Goal: Information Seeking & Learning: Understand process/instructions

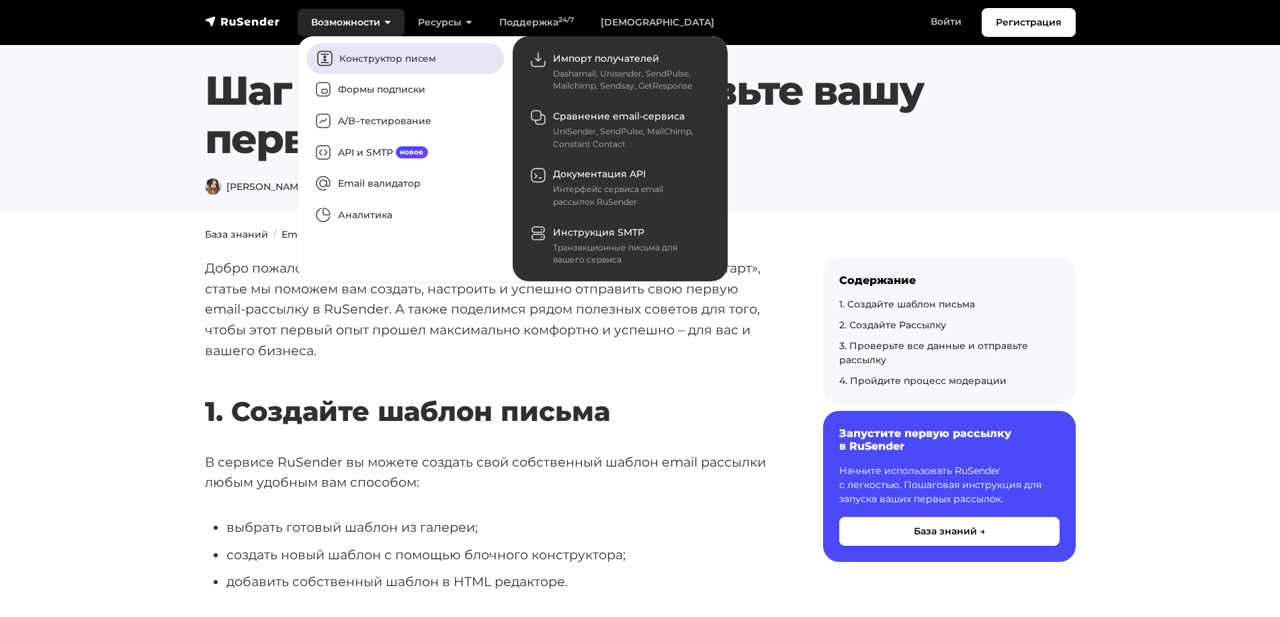
click at [381, 56] on link "Конструктор писем" at bounding box center [405, 58] width 198 height 31
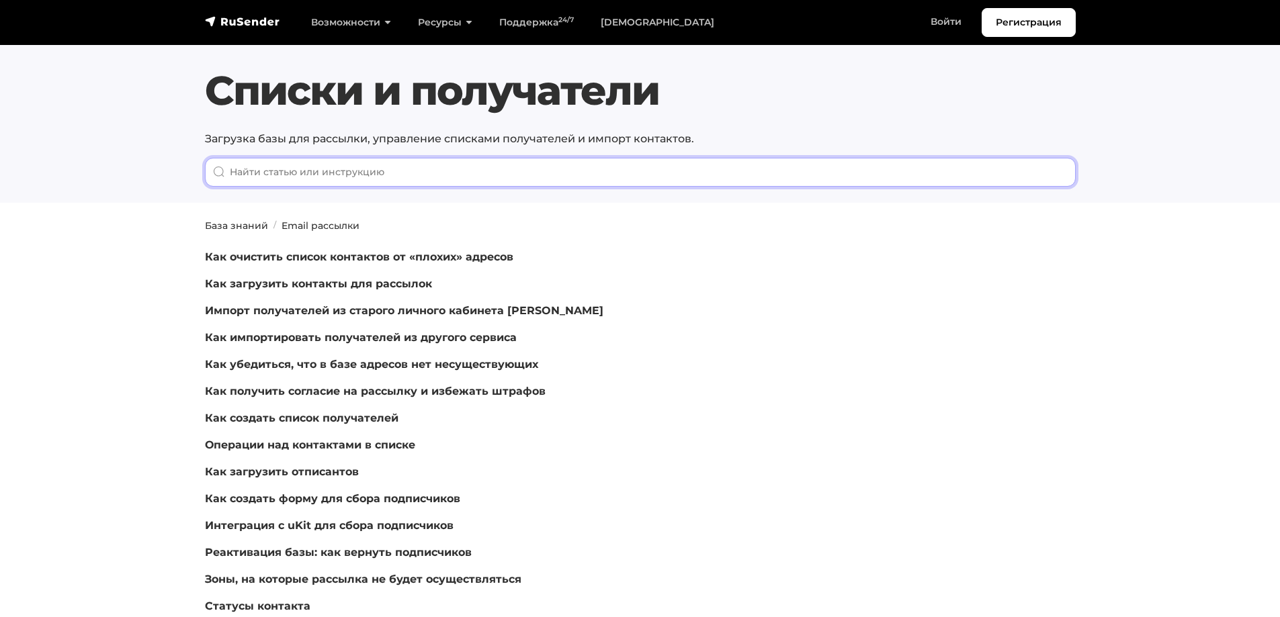
click at [342, 171] on input "When autocomplete results are available use up and down arrows to review and en…" at bounding box center [640, 172] width 871 height 29
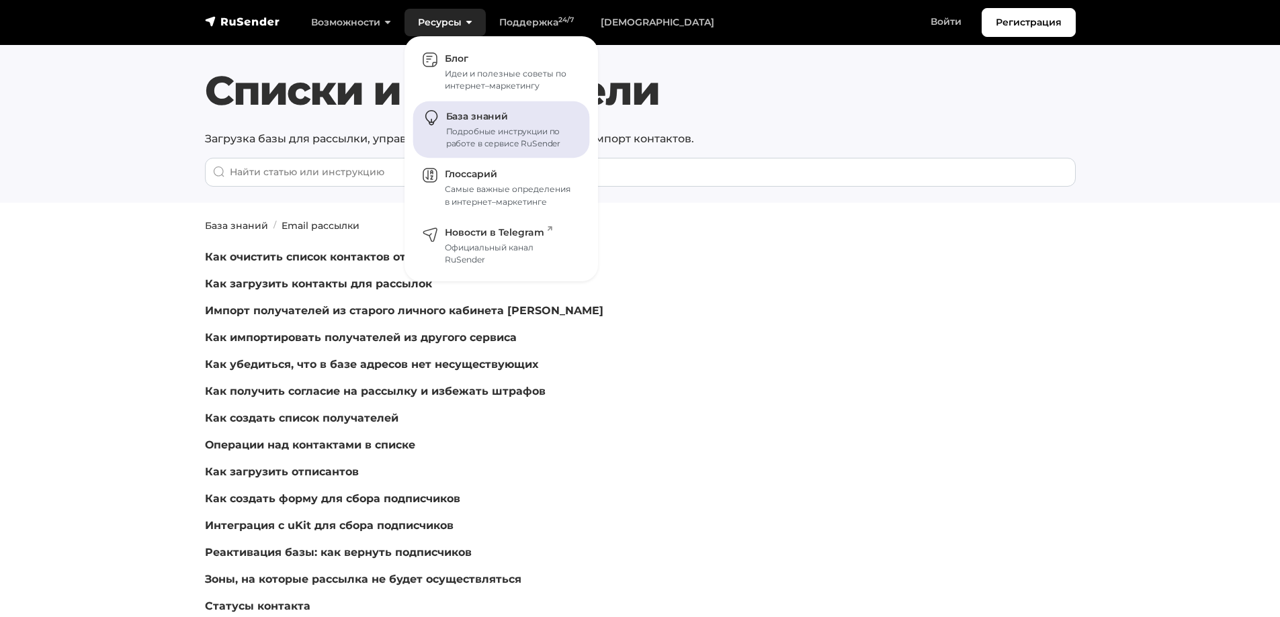
click at [462, 125] on link "База знаний Подробные инструкции по работе в сервисе RuSender" at bounding box center [501, 129] width 177 height 57
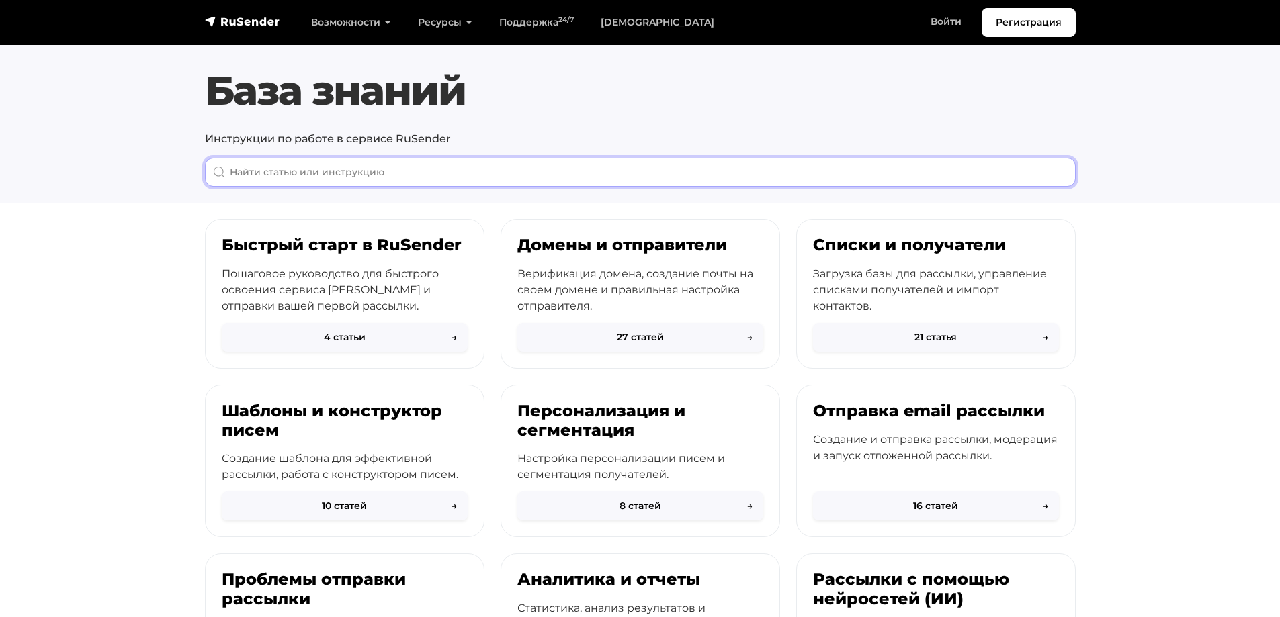
click at [410, 181] on input "When autocomplete results are available use up and down arrows to review and en…" at bounding box center [640, 172] width 871 height 29
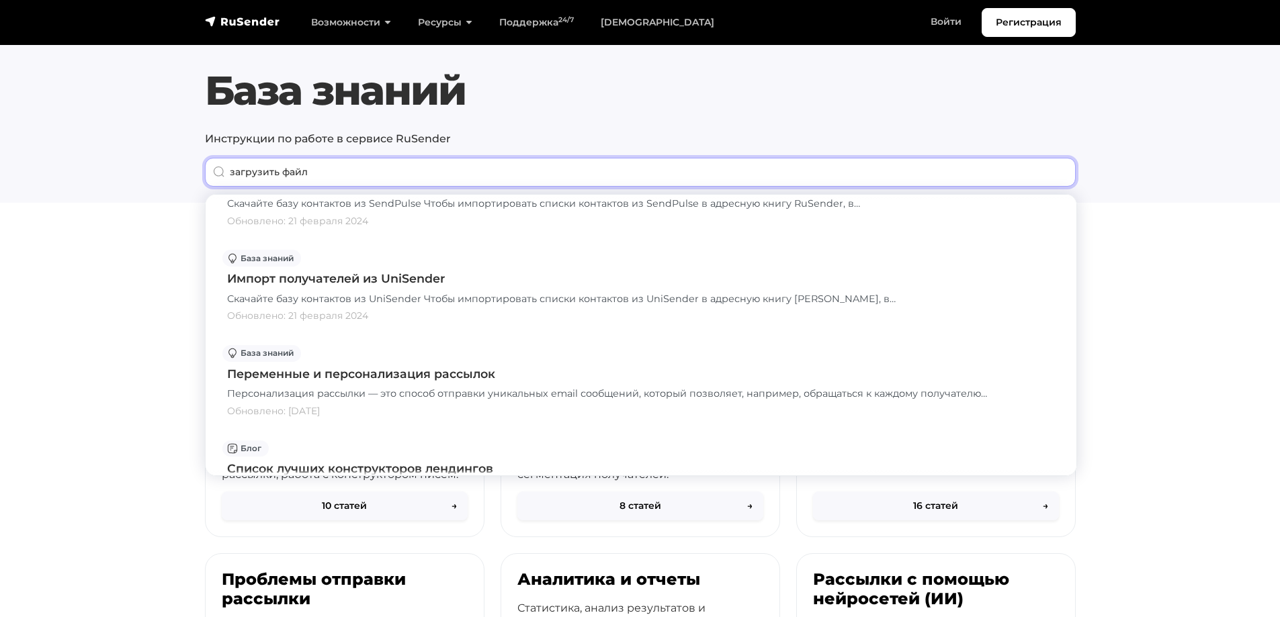
scroll to position [1075, 0]
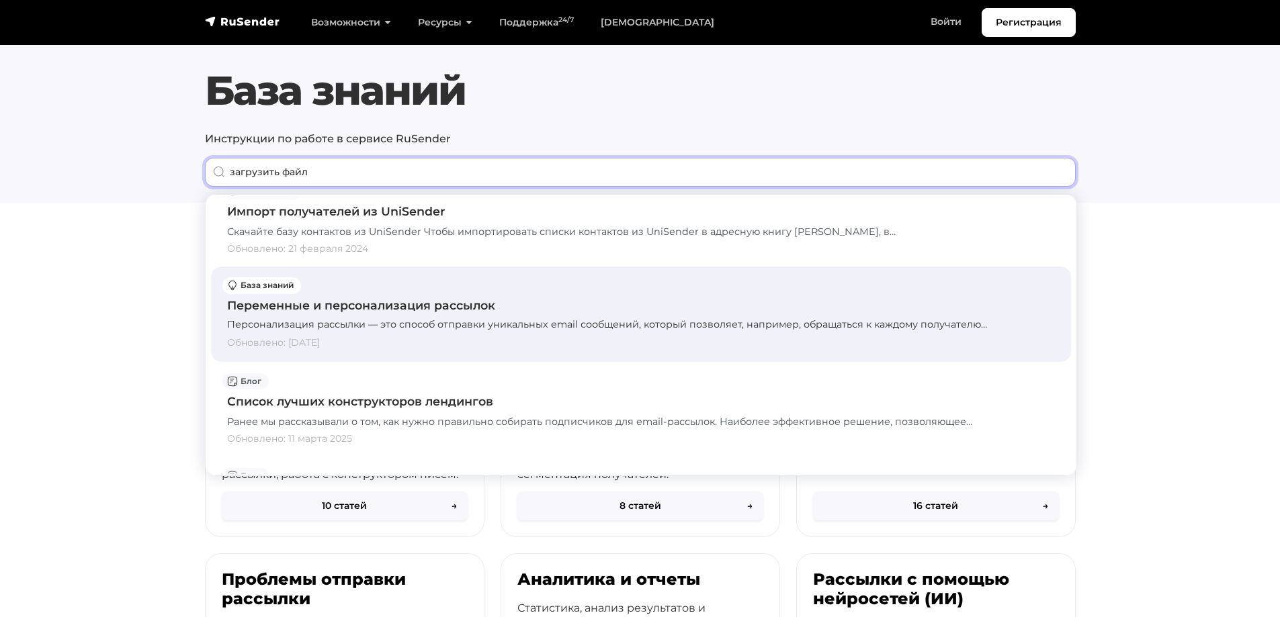
type input "загрузить файл"
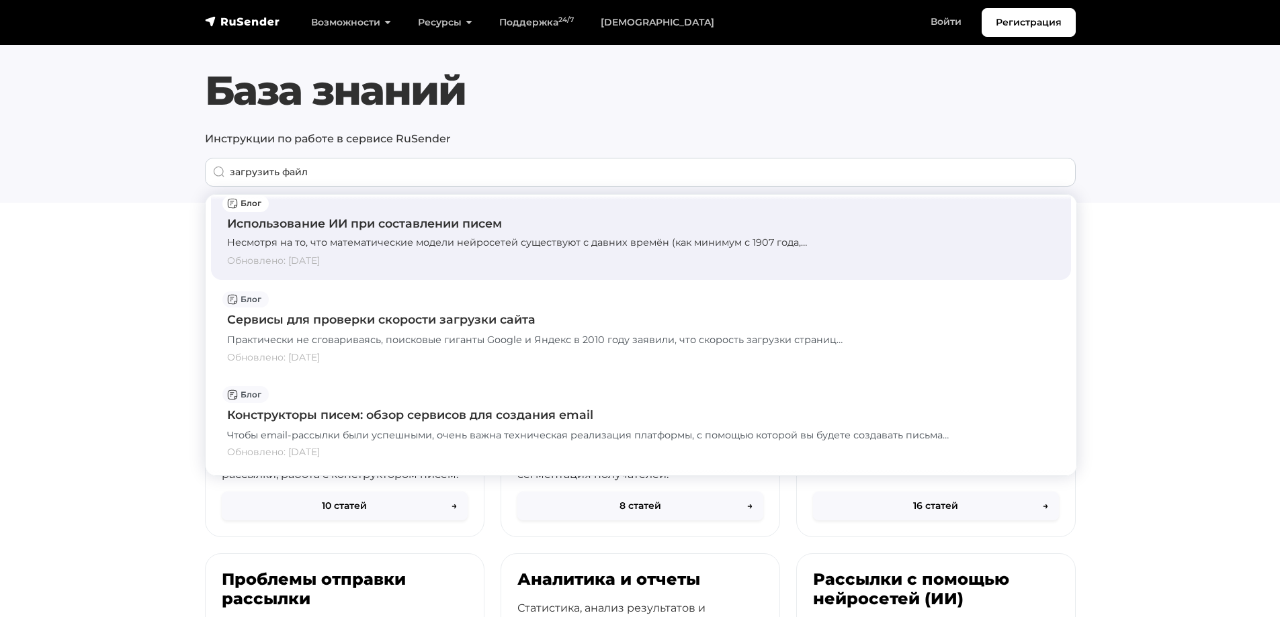
scroll to position [67, 0]
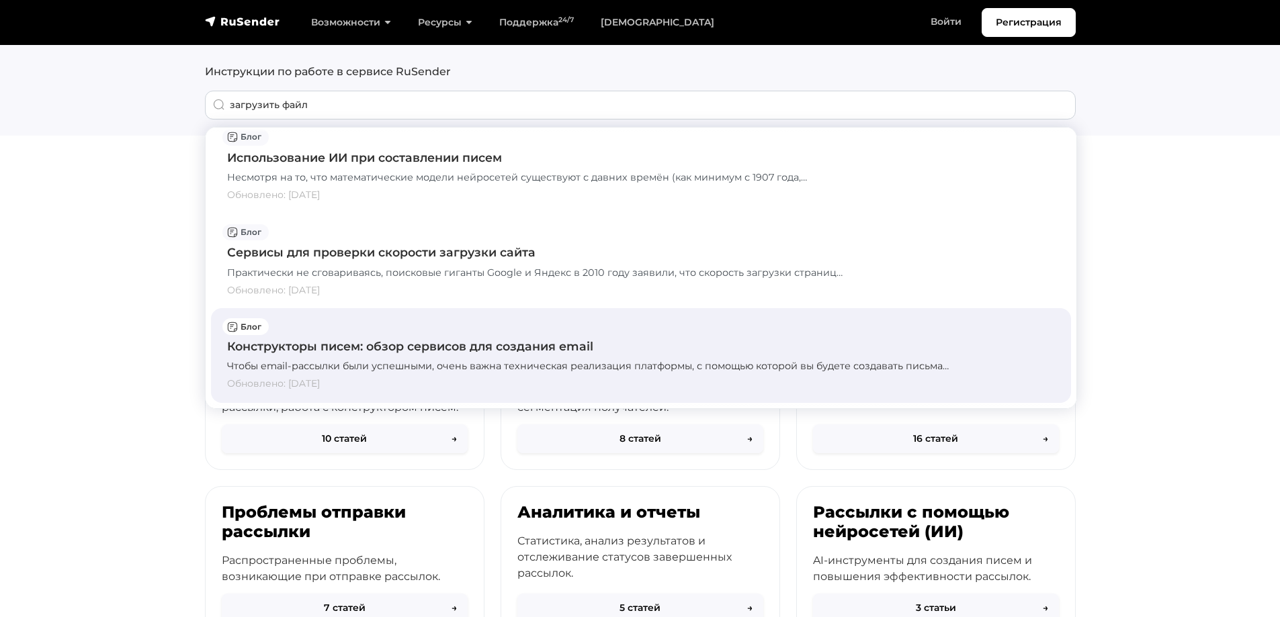
click at [470, 345] on div "Конструкторы писем: обзор сервисов для создания email" at bounding box center [641, 346] width 828 height 17
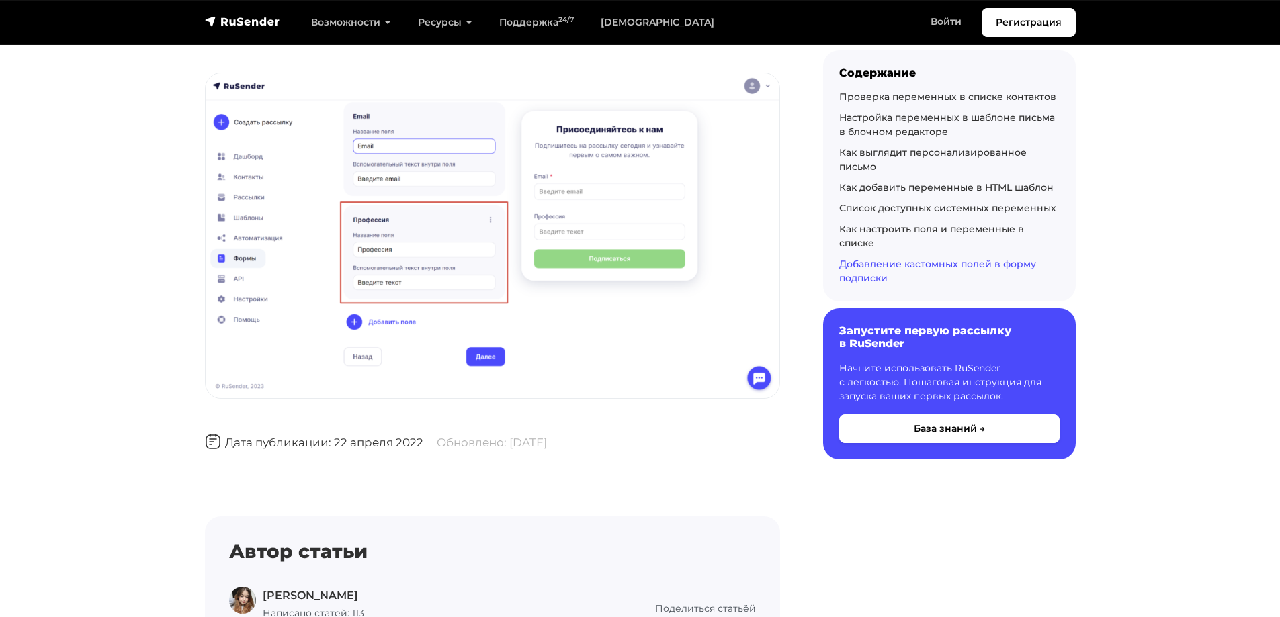
scroll to position [9272, 0]
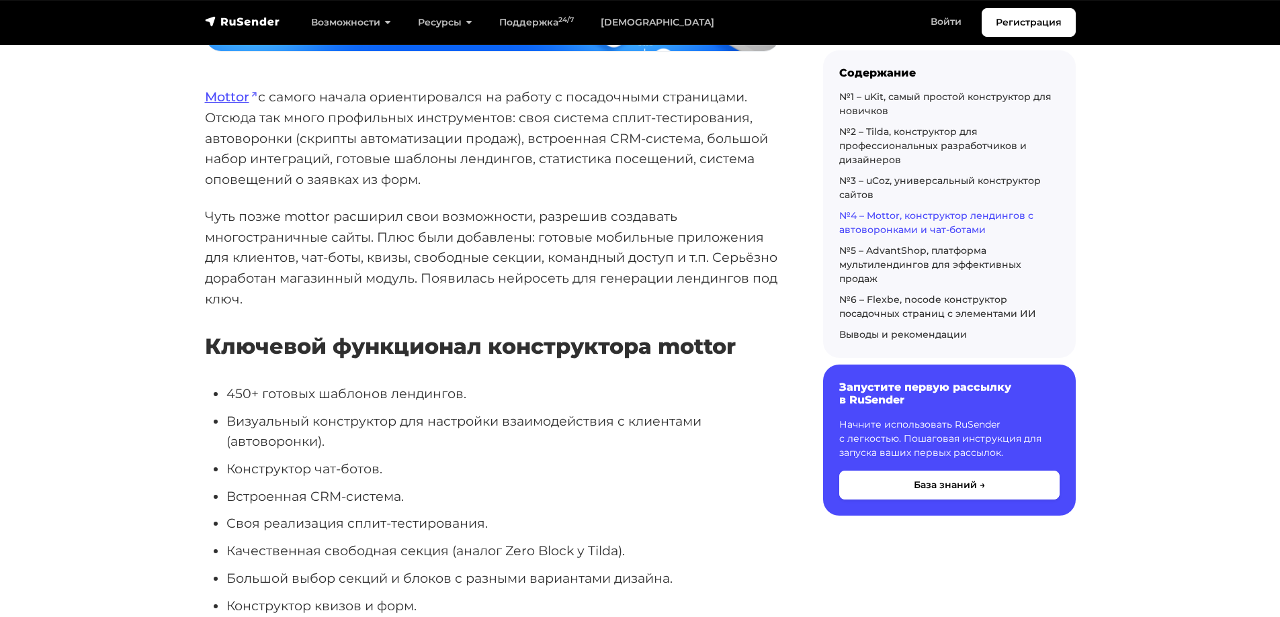
scroll to position [6383, 0]
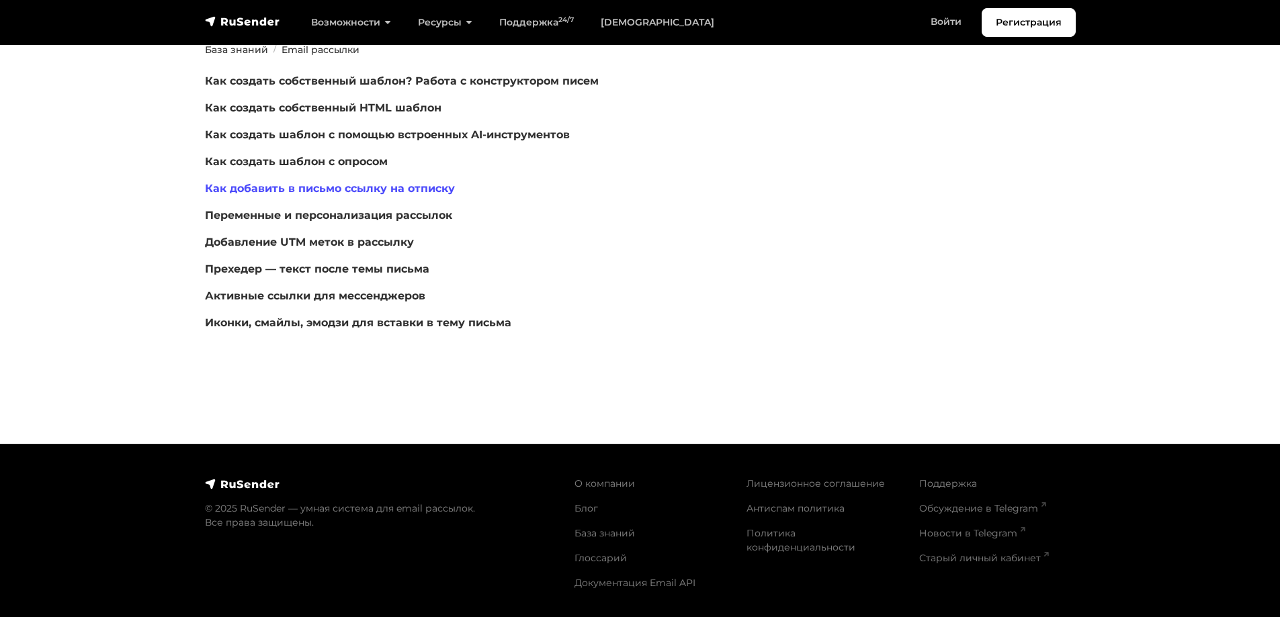
scroll to position [42, 0]
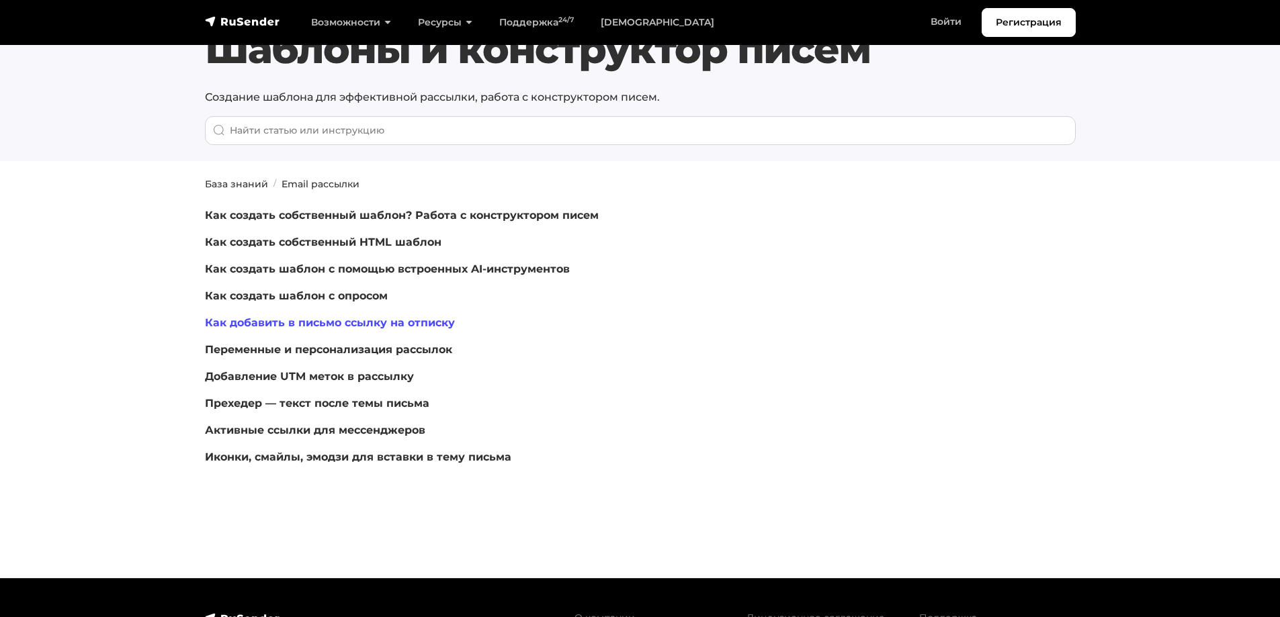
click at [341, 322] on link "Как добавить в письмо ссылку на отписку" at bounding box center [330, 322] width 250 height 13
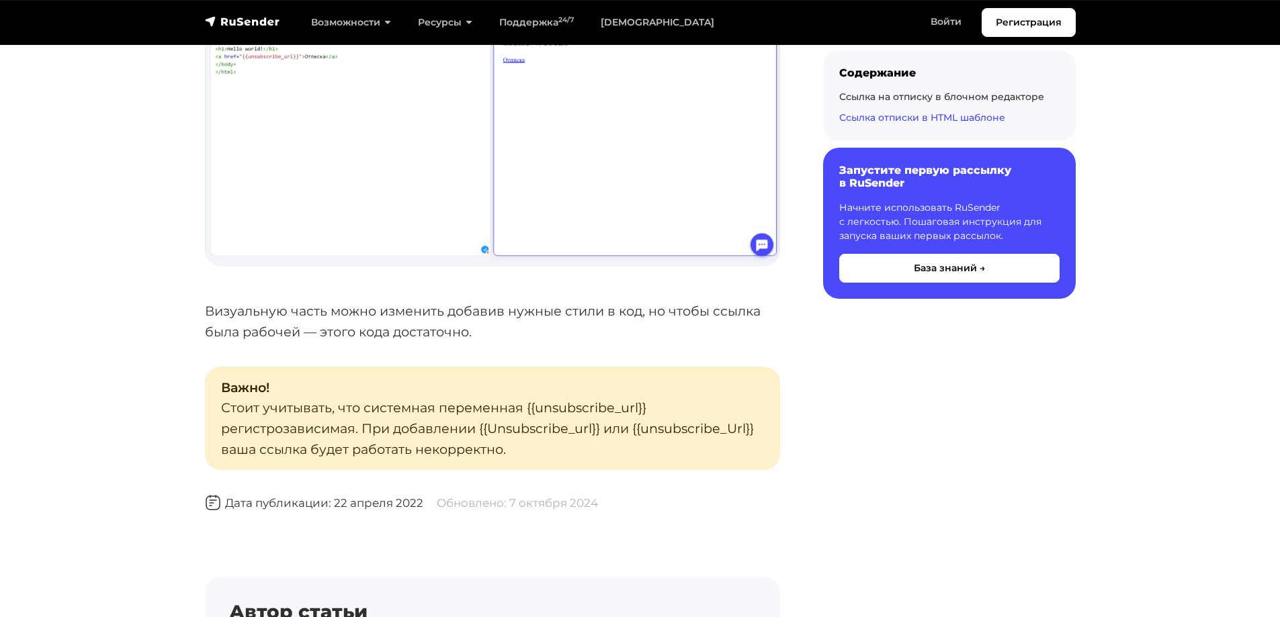
scroll to position [2889, 0]
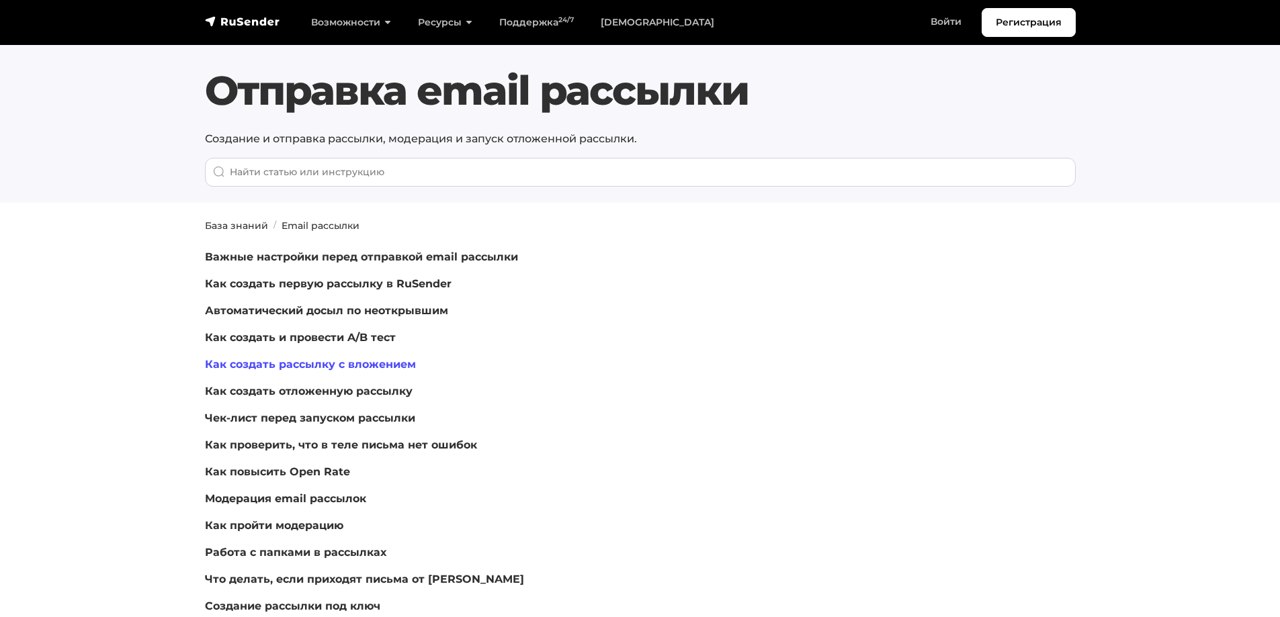
click at [402, 365] on link "Как создать рассылку с вложением" at bounding box center [310, 364] width 211 height 13
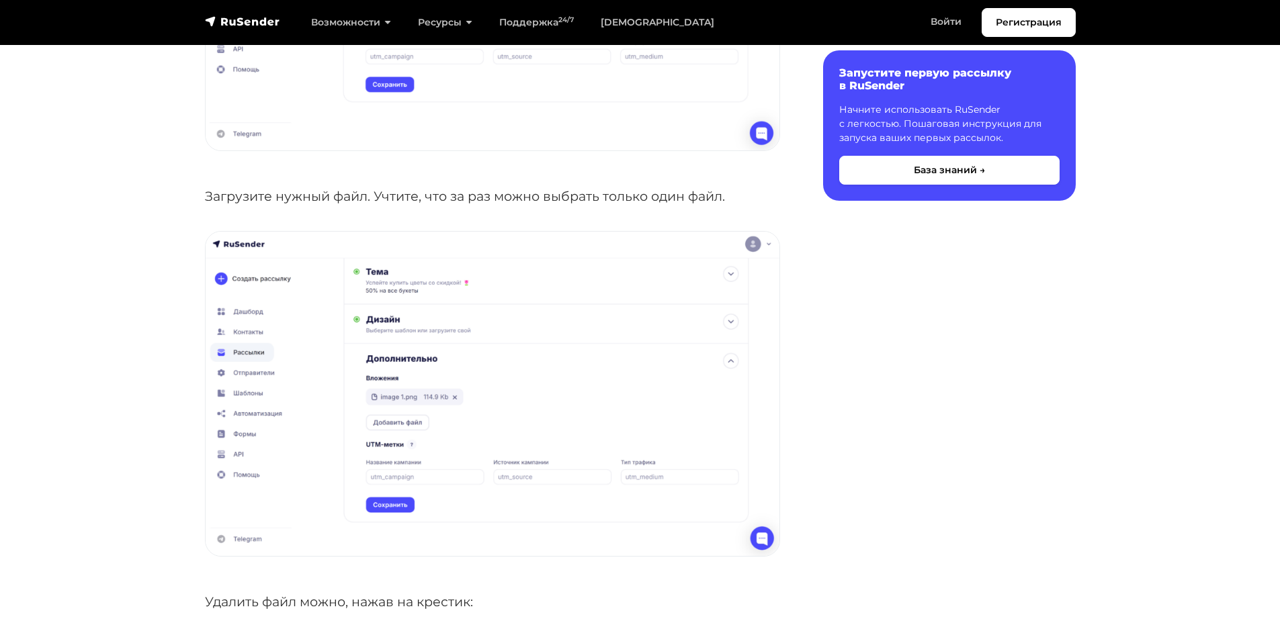
scroll to position [134, 0]
